Goal: Find specific page/section: Find specific page/section

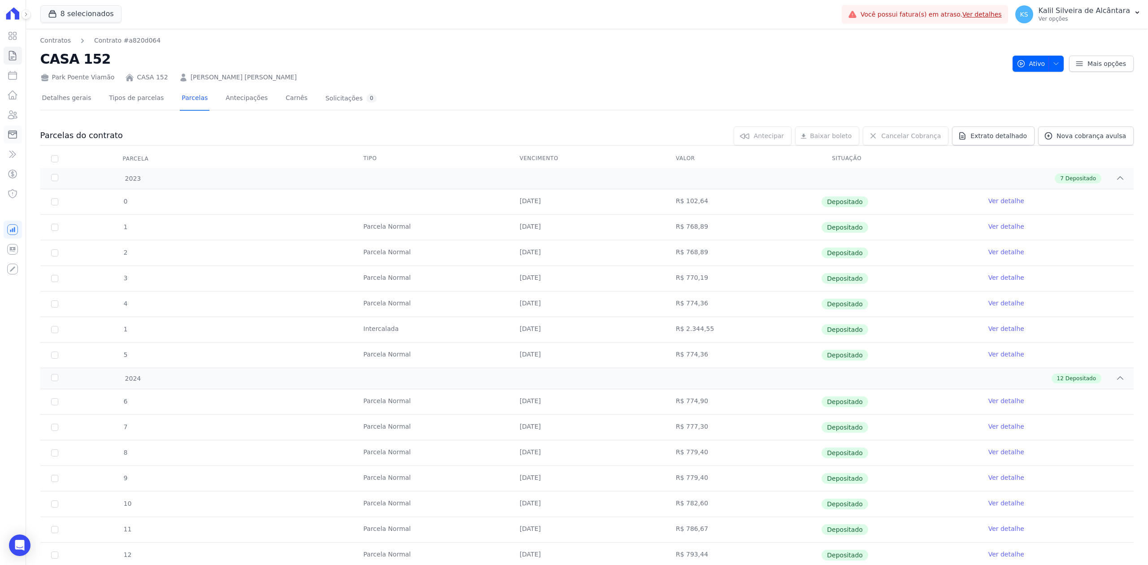
scroll to position [811, 0]
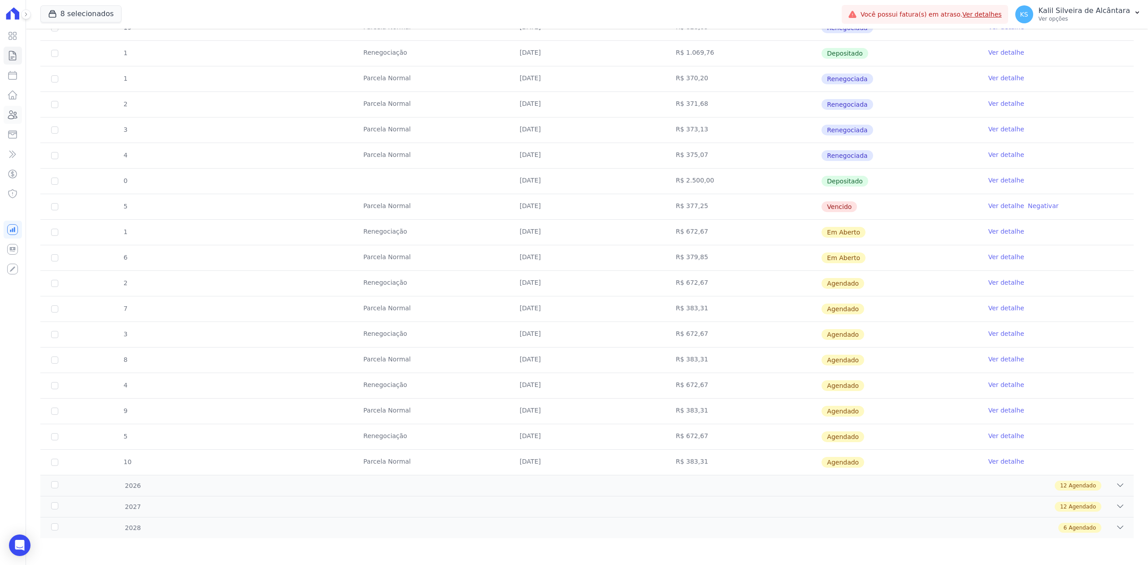
click at [13, 115] on icon at bounding box center [12, 114] width 11 height 11
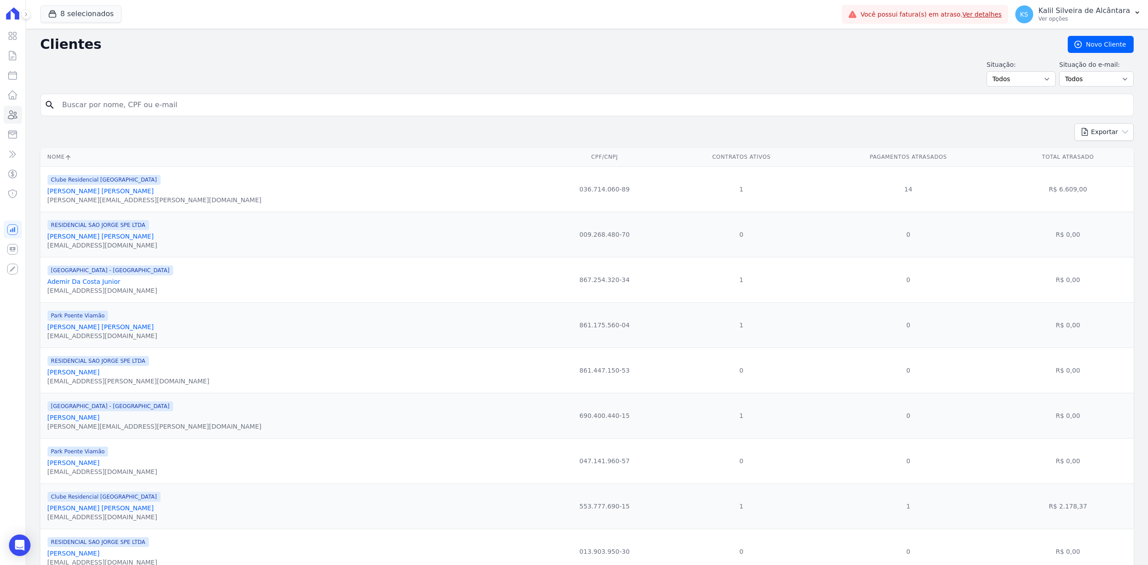
click at [197, 106] on input "search" at bounding box center [593, 105] width 1073 height 18
type input "[PERSON_NAME] [PERSON_NAME]"
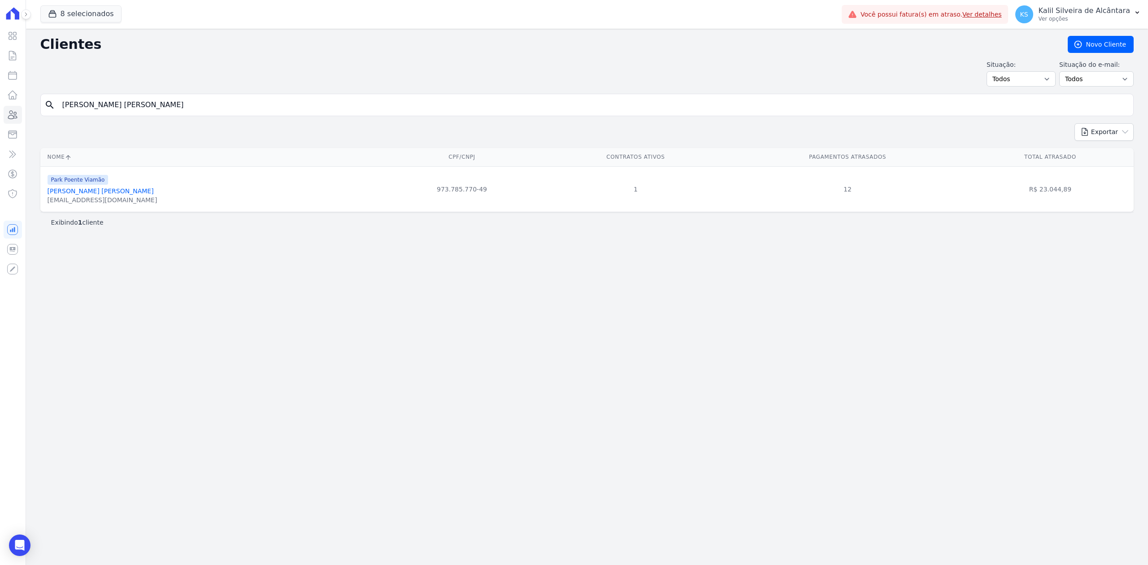
click at [112, 189] on link "[PERSON_NAME] [PERSON_NAME]" at bounding box center [101, 190] width 106 height 7
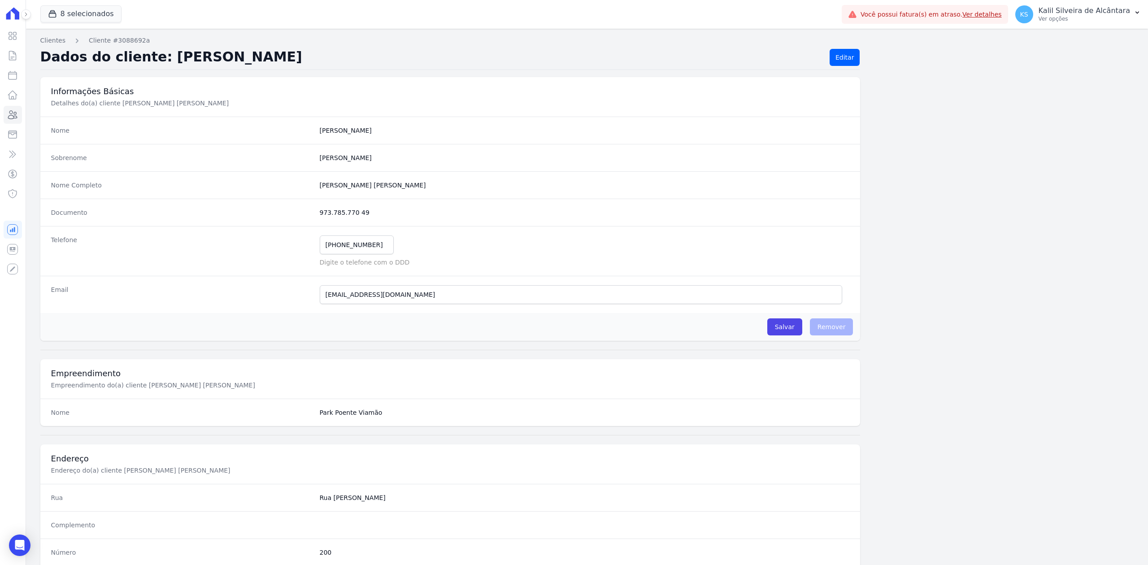
scroll to position [278, 0]
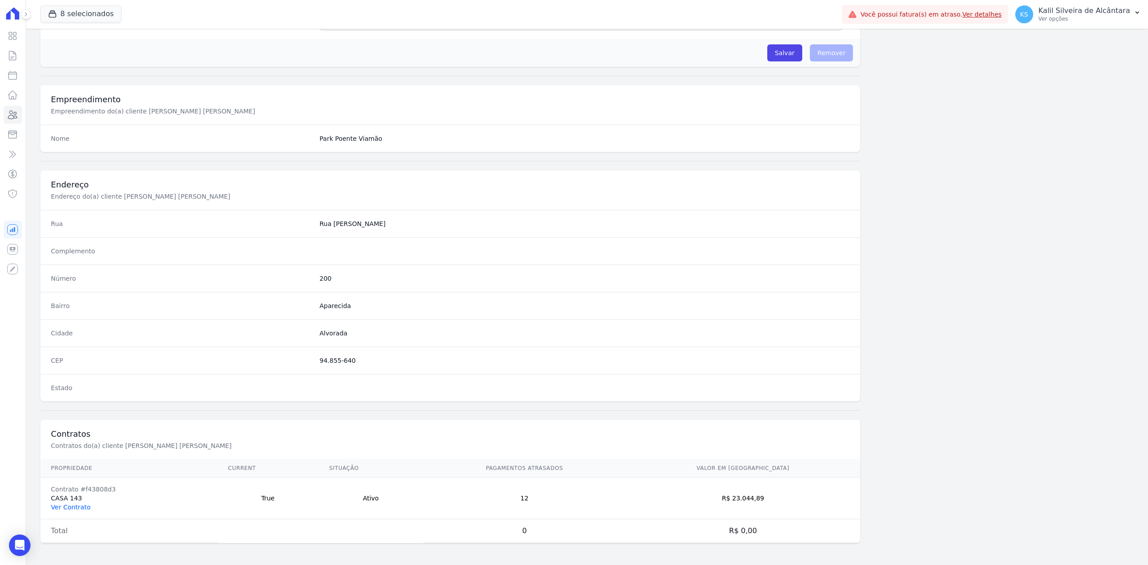
click at [75, 504] on link "Ver Contrato" at bounding box center [70, 507] width 39 height 7
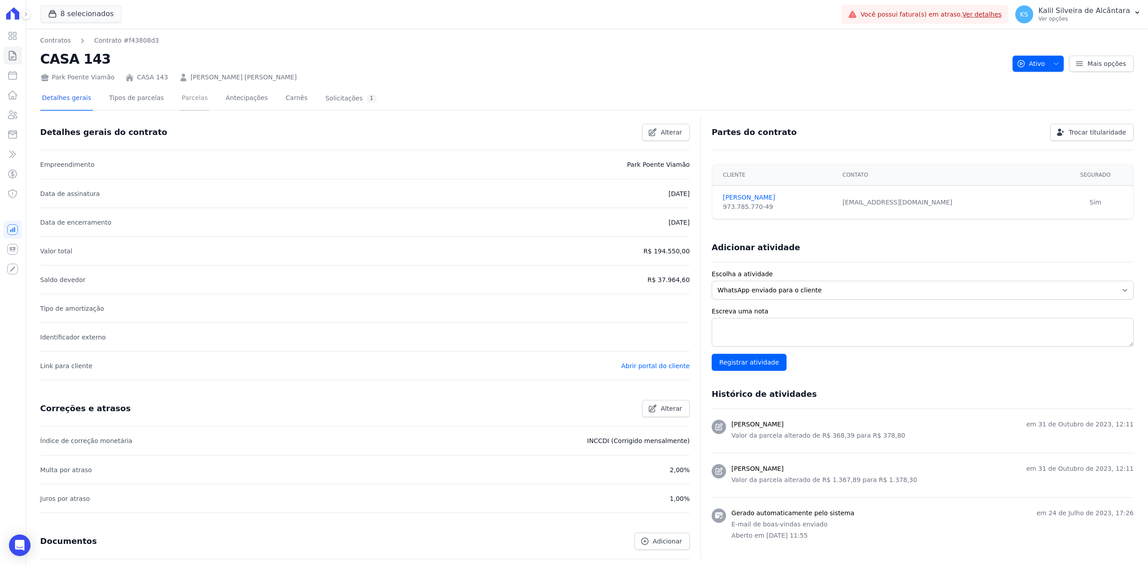
click at [185, 94] on link "Parcelas" at bounding box center [195, 99] width 30 height 24
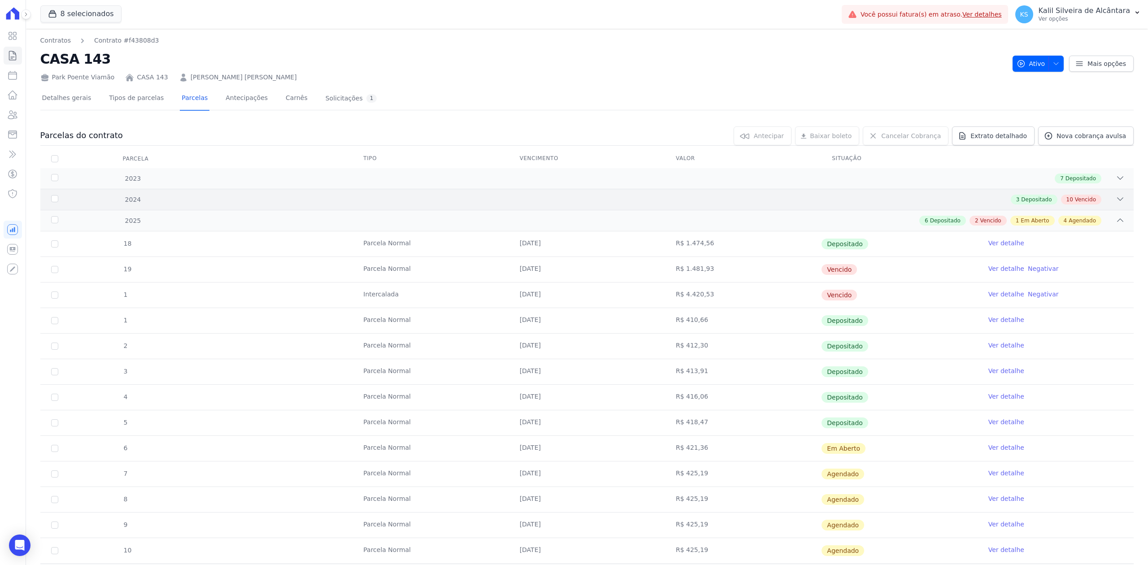
click at [1100, 204] on div "3 Depositado 10 Vencido" at bounding box center [640, 200] width 967 height 10
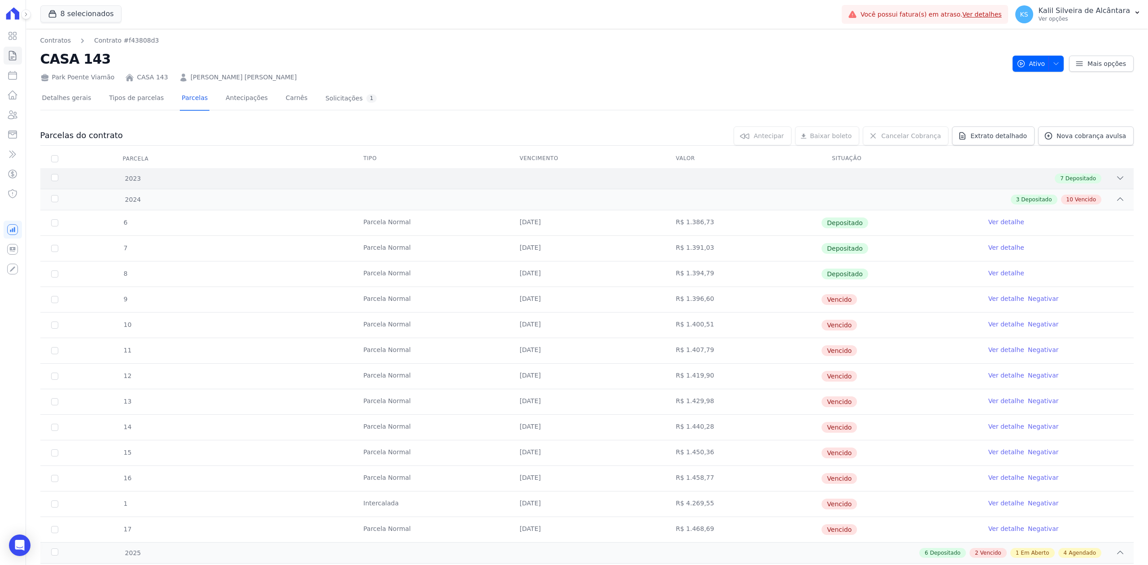
click at [1107, 185] on div "2023 7 Depositado" at bounding box center [586, 178] width 1093 height 21
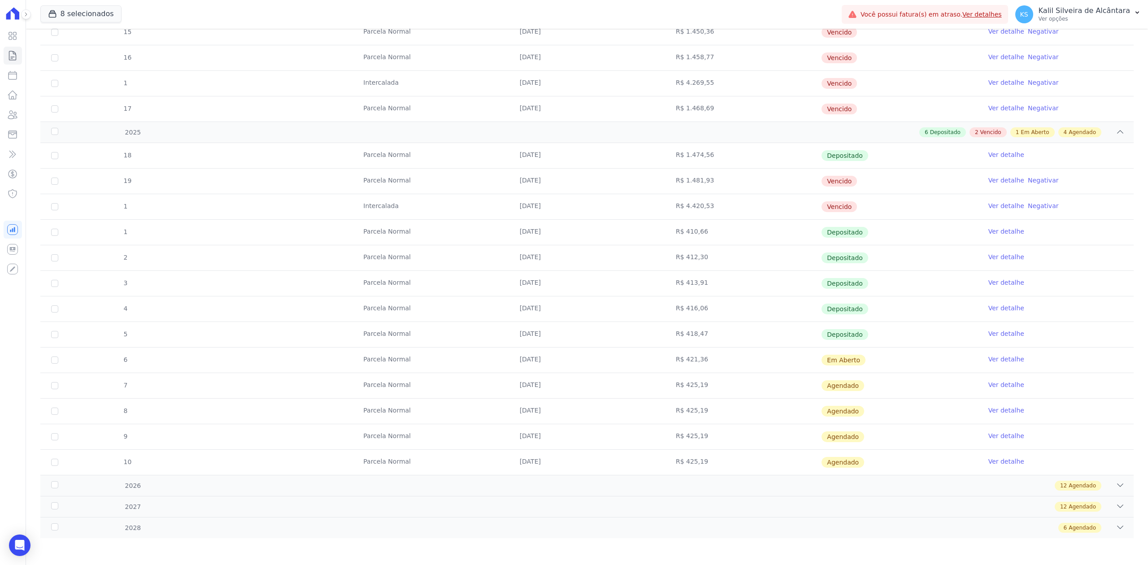
scroll to position [605, 0]
click at [7, 110] on icon at bounding box center [12, 114] width 11 height 11
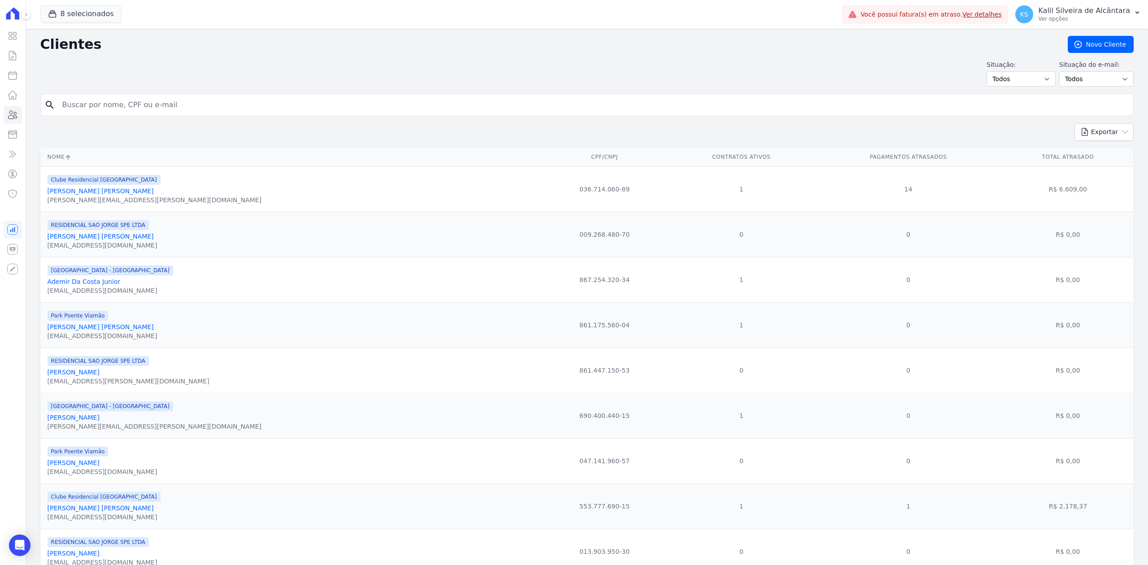
click at [146, 108] on input "search" at bounding box center [593, 105] width 1073 height 18
paste input "[PERSON_NAME] dos [PERSON_NAME] Junior"
type input "[PERSON_NAME] dos [PERSON_NAME] Junior"
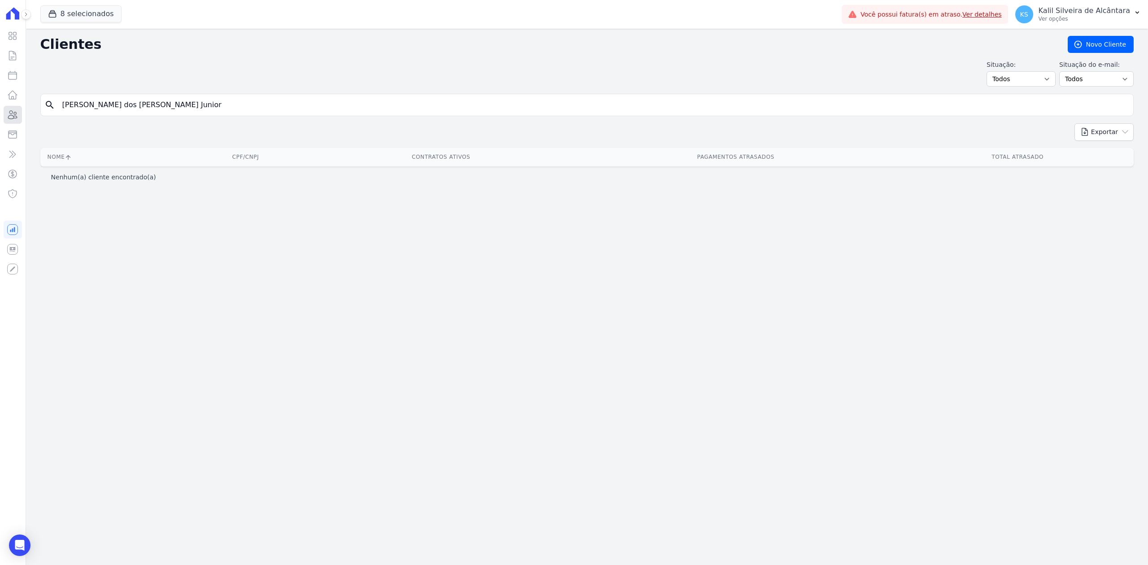
click at [11, 114] on icon at bounding box center [12, 114] width 11 height 11
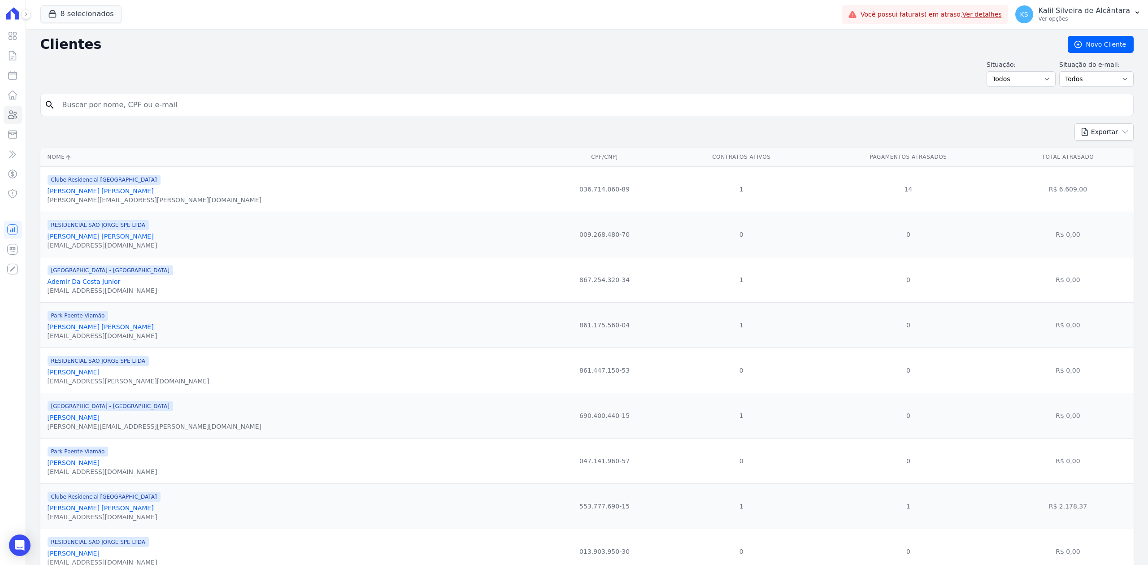
click at [228, 109] on input "search" at bounding box center [593, 105] width 1073 height 18
paste input "[PERSON_NAME] dos [PERSON_NAME] Junior"
type input "[PERSON_NAME] dos [PERSON_NAME]"
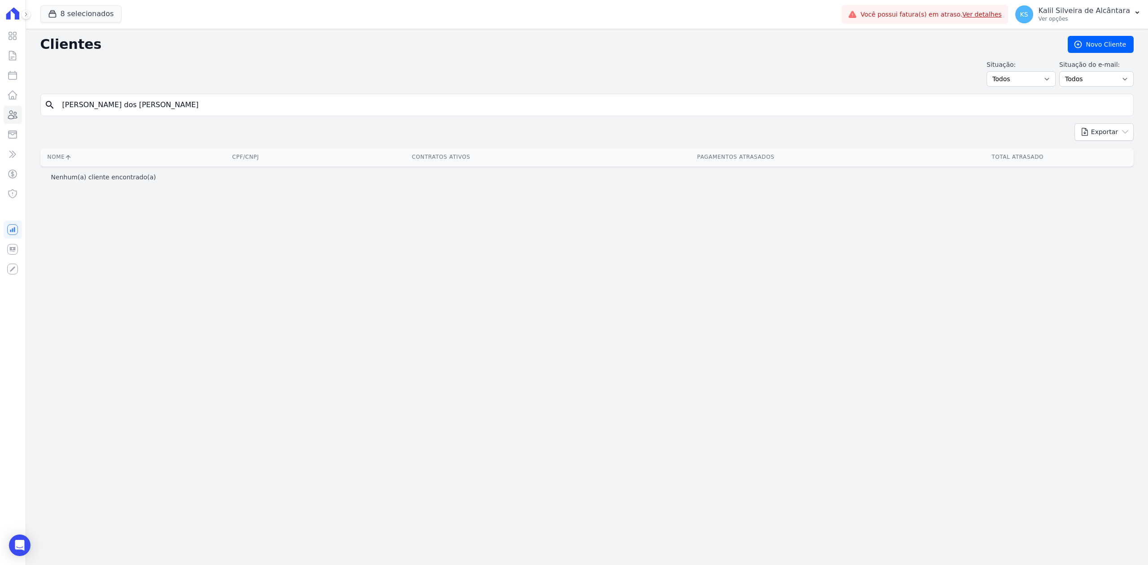
drag, startPoint x: 183, startPoint y: 104, endPoint x: 103, endPoint y: 106, distance: 79.8
click at [103, 106] on input "[PERSON_NAME] dos [PERSON_NAME]" at bounding box center [593, 105] width 1073 height 18
type input "[PERSON_NAME]"
